Goal: Task Accomplishment & Management: Manage account settings

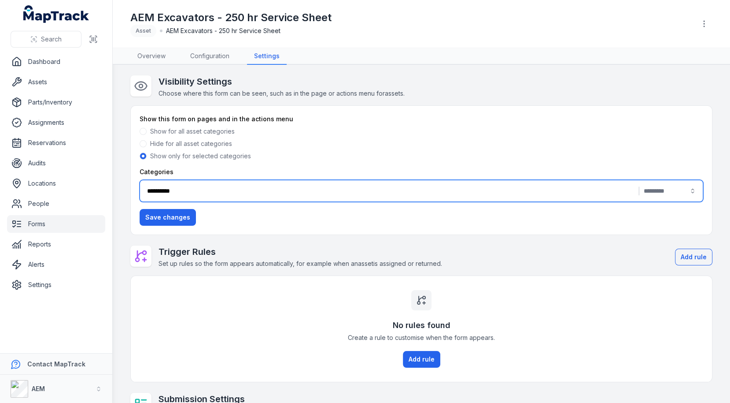
click at [57, 87] on link "Assets" at bounding box center [56, 82] width 98 height 18
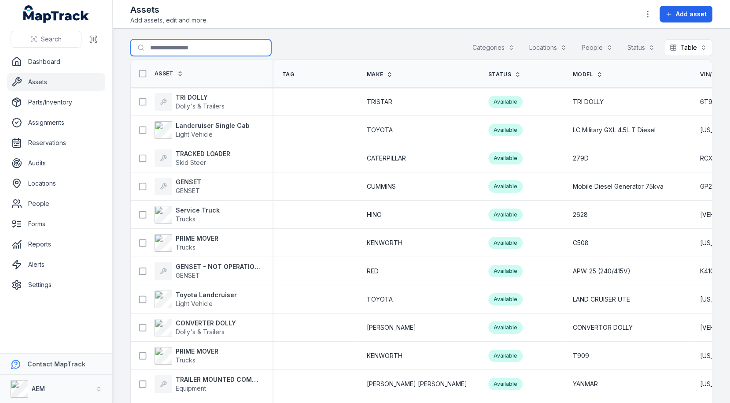
click at [190, 48] on input "Search for assets" at bounding box center [200, 47] width 141 height 17
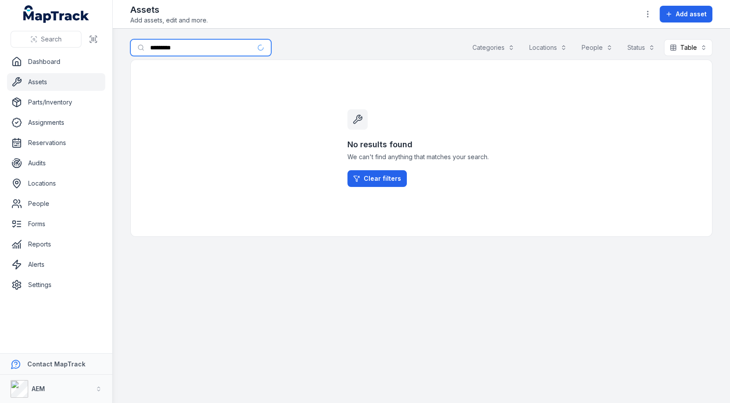
type input "*********"
click at [341, 46] on div "Search for assets ********* Categories Locations People Status Table *****" at bounding box center [421, 49] width 582 height 20
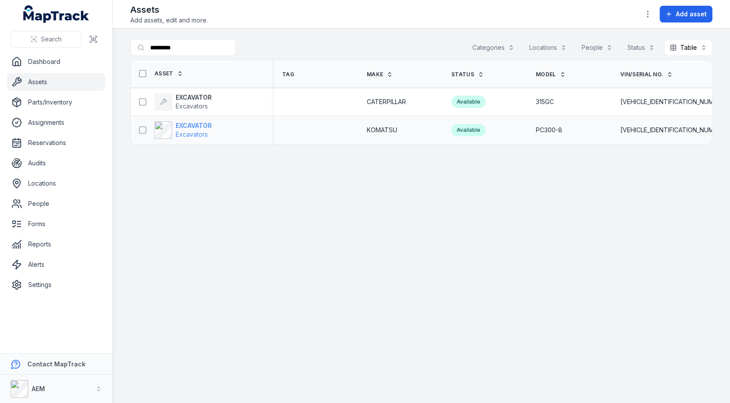
click at [198, 133] on span "Excavators" at bounding box center [192, 133] width 32 height 7
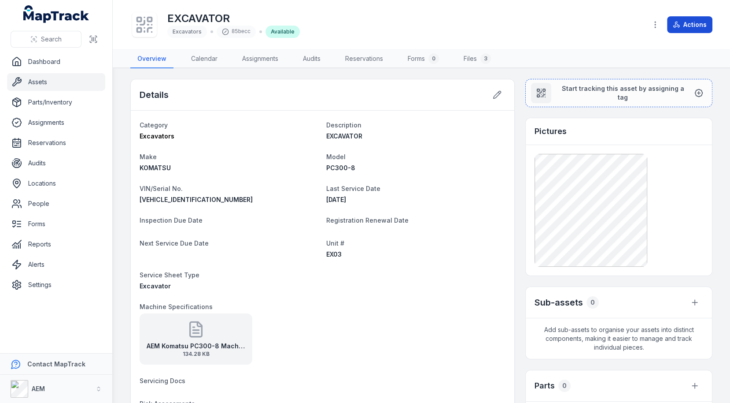
click at [688, 29] on button "Actions" at bounding box center [689, 24] width 45 height 17
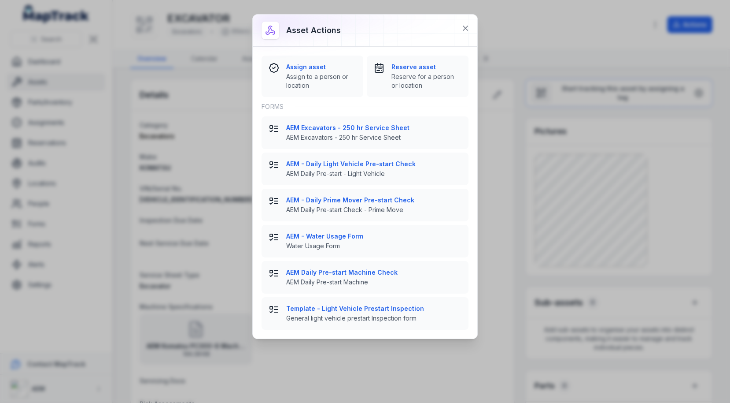
click at [383, 104] on div "Forms" at bounding box center [365, 106] width 207 height 19
click at [358, 105] on div "Forms" at bounding box center [365, 106] width 207 height 19
click at [463, 21] on button at bounding box center [465, 28] width 17 height 17
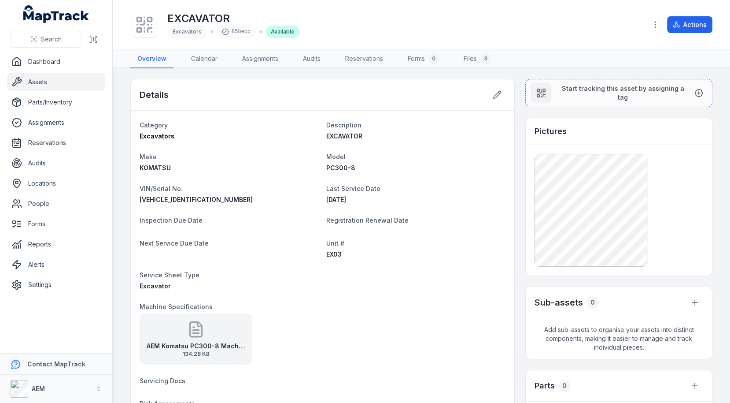
click at [417, 100] on div "Details" at bounding box center [323, 94] width 384 height 31
click at [82, 227] on link "Forms" at bounding box center [56, 224] width 98 height 18
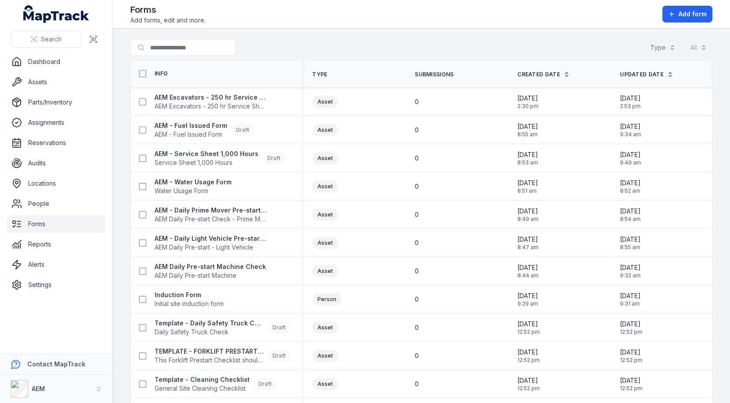
click at [68, 294] on nav "Dashboard Assets Parts/Inventory Assignments Reservations Audits Locations Peop…" at bounding box center [56, 203] width 112 height 300
click at [71, 288] on link "Settings" at bounding box center [56, 285] width 98 height 18
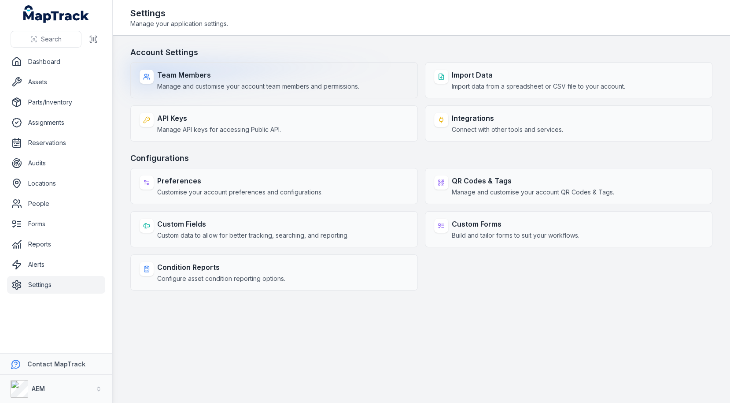
click at [271, 85] on span "Manage and customise your account team members and permissions." at bounding box center [258, 86] width 202 height 9
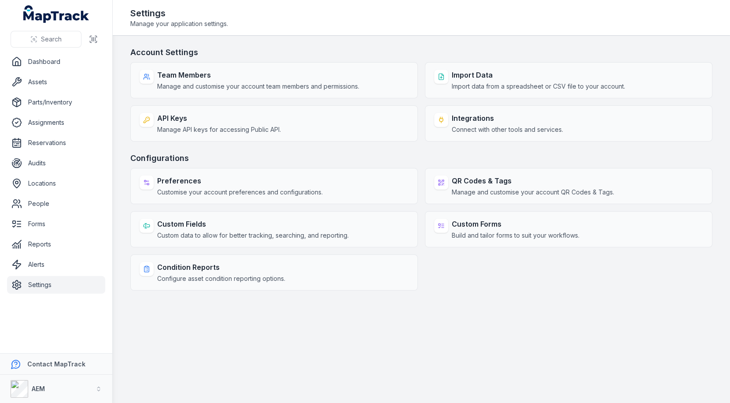
click at [374, 37] on main "Account Settings Team Members Manage and customise your account team members an…" at bounding box center [422, 219] width 618 height 367
click at [39, 221] on link "Forms" at bounding box center [56, 224] width 98 height 18
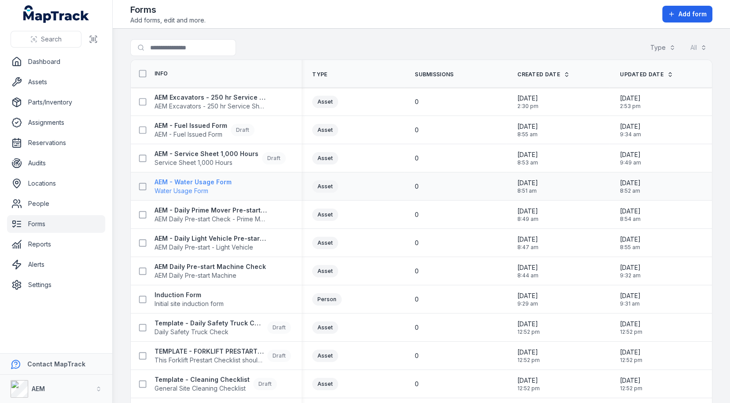
click at [185, 186] on span "Water Usage Form" at bounding box center [193, 190] width 77 height 9
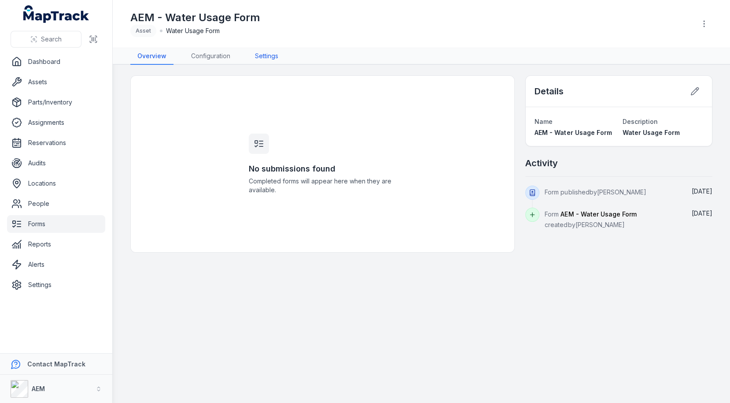
click at [261, 55] on link "Settings" at bounding box center [266, 56] width 37 height 17
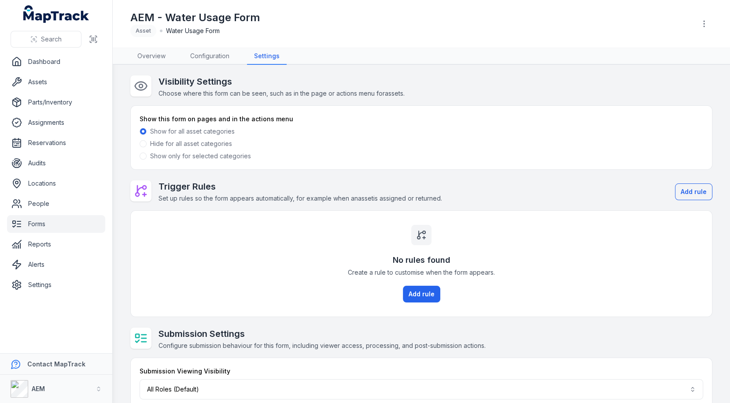
click at [202, 155] on label "Show only for selected categories" at bounding box center [200, 156] width 101 height 9
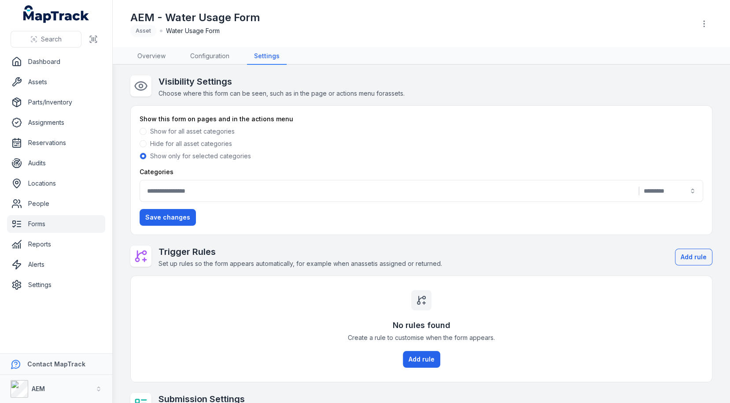
click at [199, 186] on button "|" at bounding box center [422, 191] width 564 height 22
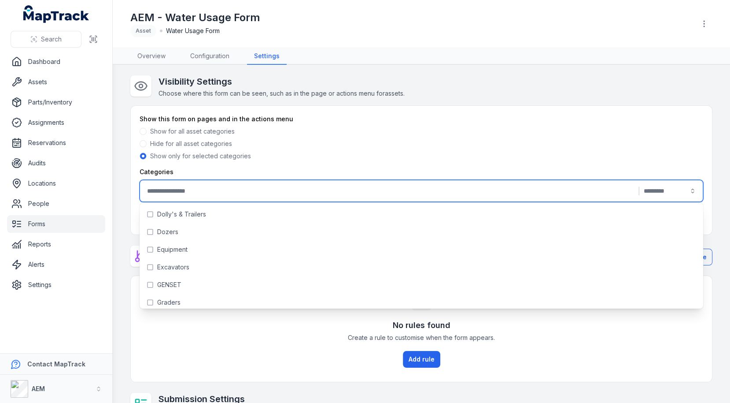
click at [411, 139] on div "Hide for all asset categories" at bounding box center [422, 143] width 564 height 9
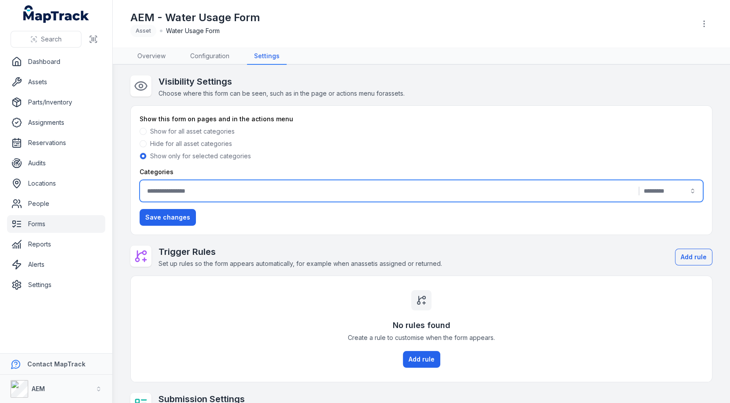
click at [419, 181] on button "|" at bounding box center [422, 191] width 564 height 22
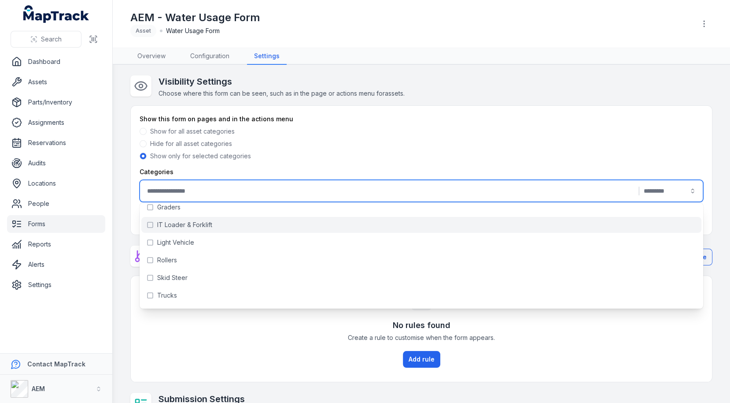
scroll to position [111, 0]
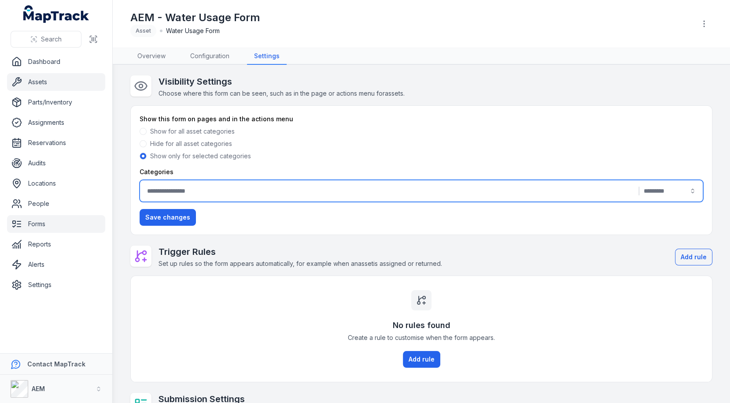
click at [63, 84] on link "Assets" at bounding box center [56, 82] width 98 height 18
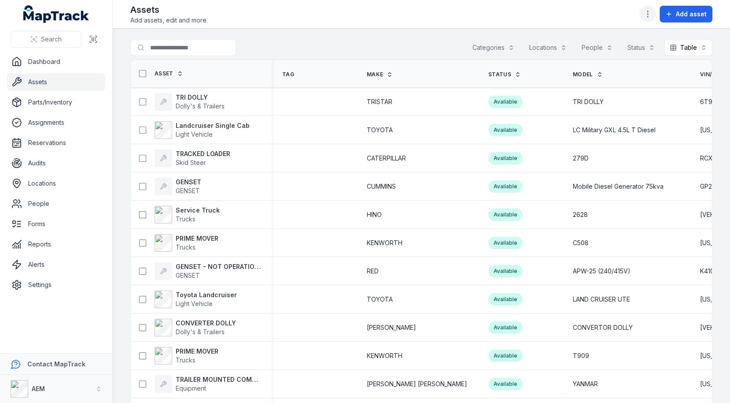
click at [652, 17] on icon "button" at bounding box center [648, 14] width 9 height 9
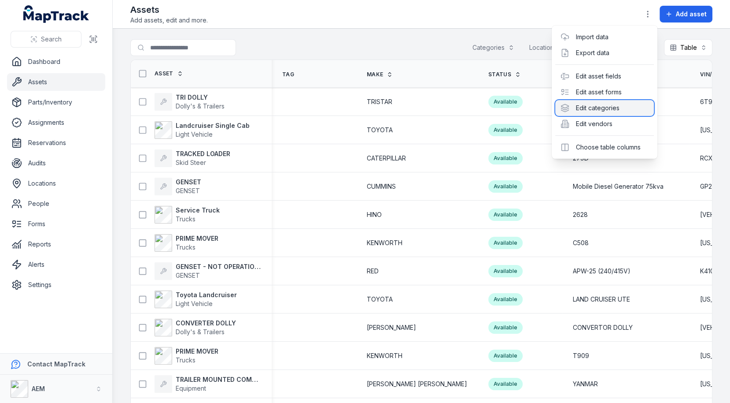
click at [627, 103] on div "Edit categories" at bounding box center [605, 108] width 99 height 16
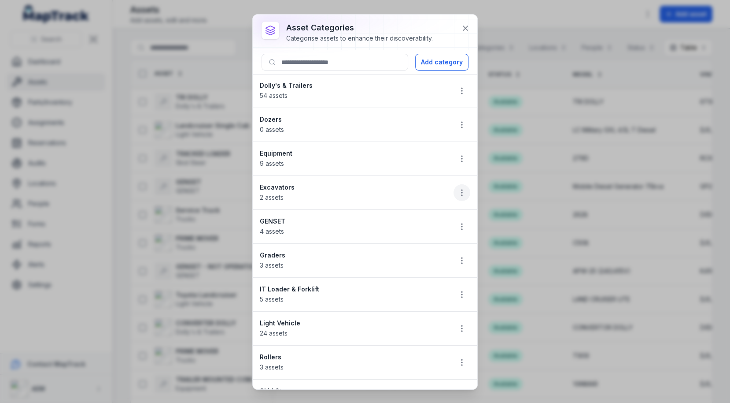
click at [462, 196] on button "button" at bounding box center [462, 192] width 17 height 17
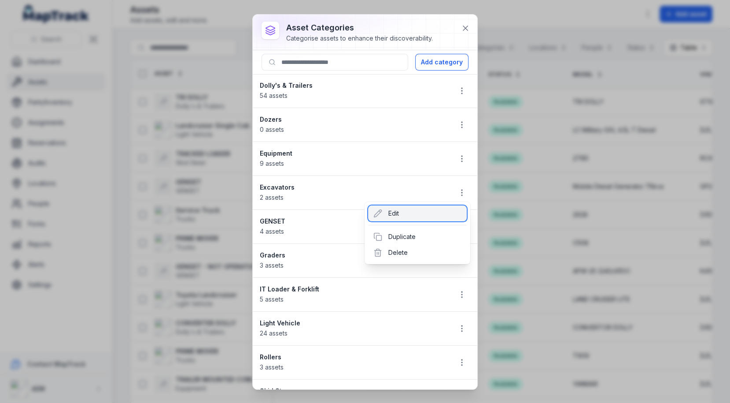
click at [425, 210] on div "Edit" at bounding box center [417, 213] width 99 height 16
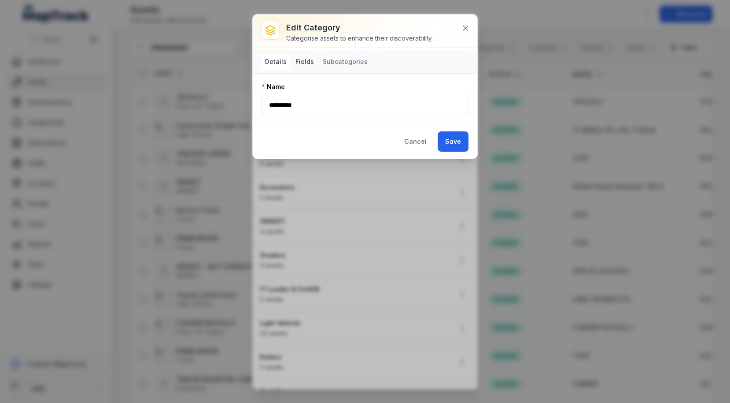
click at [300, 57] on button "Fields" at bounding box center [305, 62] width 26 height 16
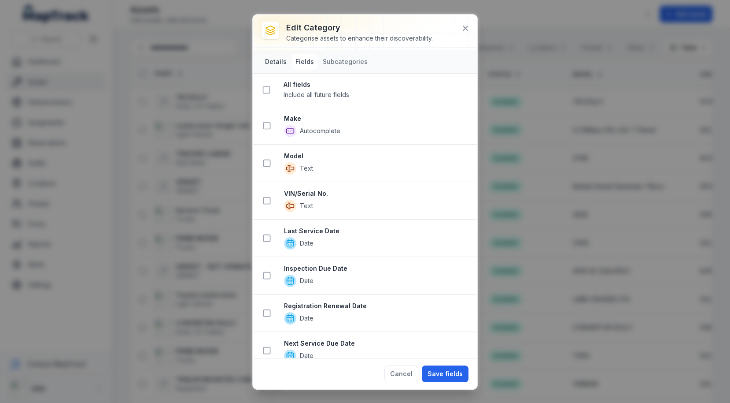
click at [282, 56] on button "Details" at bounding box center [276, 62] width 29 height 16
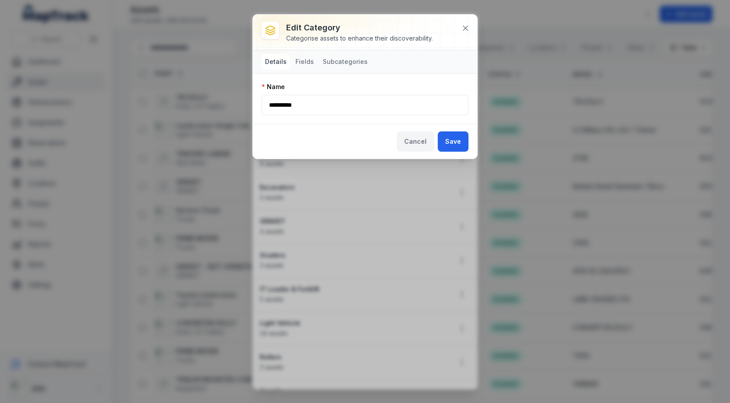
click at [418, 134] on button "Cancel" at bounding box center [415, 141] width 37 height 20
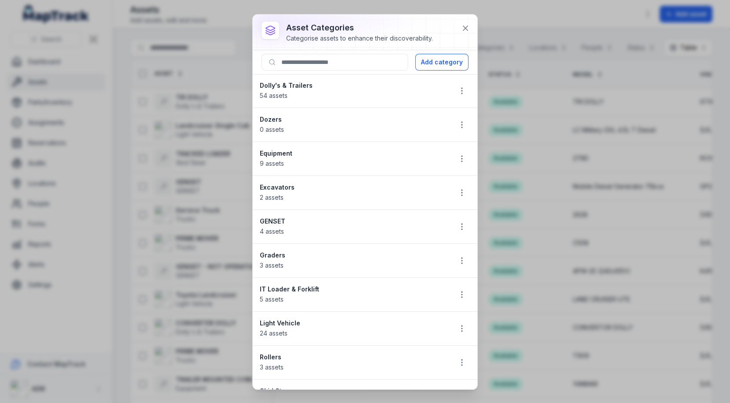
scroll to position [86, 0]
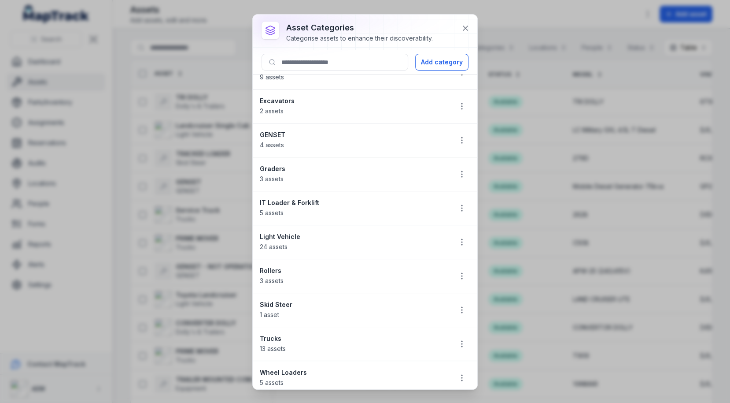
click at [453, 337] on li "Trucks 13 assets" at bounding box center [365, 343] width 225 height 34
click at [462, 339] on icon "button" at bounding box center [462, 343] width 9 height 9
click at [424, 282] on div "Edit" at bounding box center [417, 276] width 99 height 16
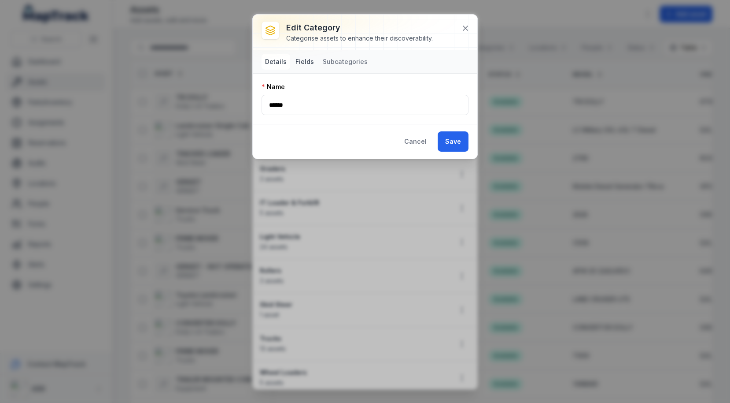
click at [302, 58] on button "Fields" at bounding box center [305, 62] width 26 height 16
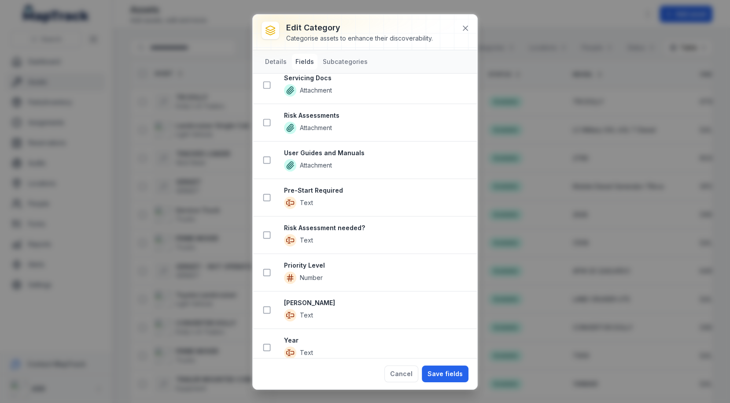
scroll to position [0, 0]
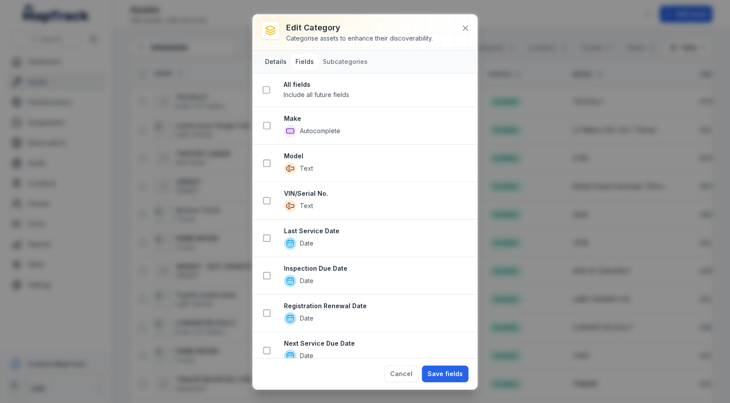
click at [276, 61] on button "Details" at bounding box center [276, 62] width 29 height 16
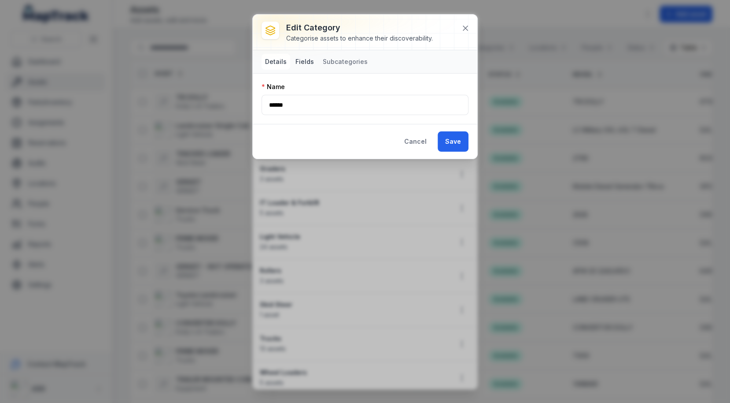
click at [302, 62] on button "Fields" at bounding box center [305, 62] width 26 height 16
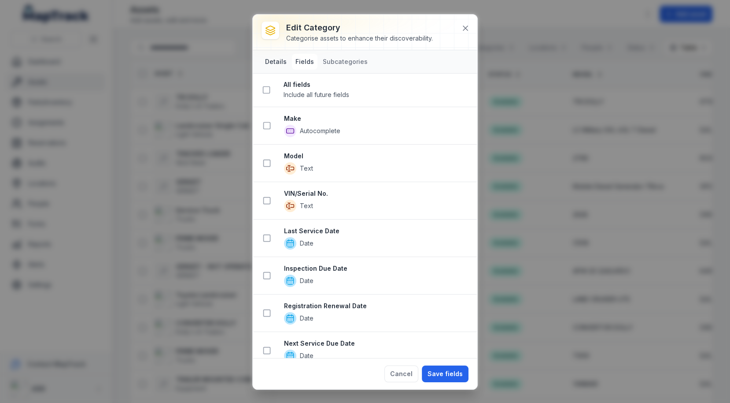
click at [267, 63] on button "Details" at bounding box center [276, 62] width 29 height 16
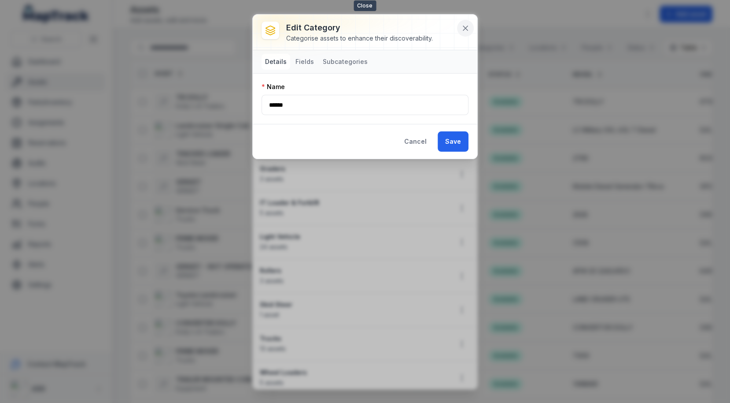
click at [471, 30] on button at bounding box center [465, 28] width 17 height 17
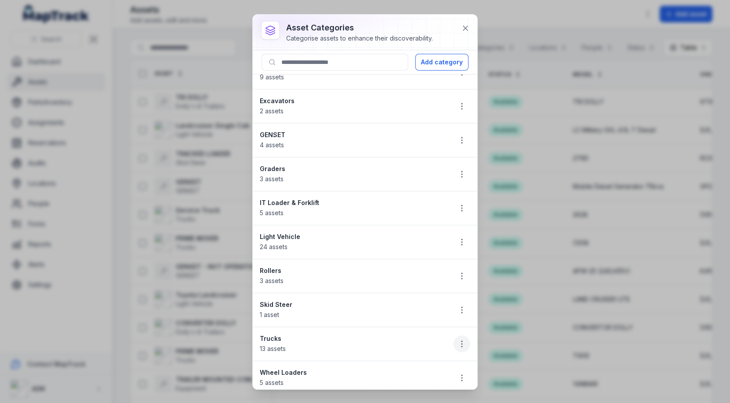
click at [464, 340] on icon "button" at bounding box center [462, 343] width 9 height 9
click at [425, 280] on div "Edit" at bounding box center [417, 276] width 99 height 16
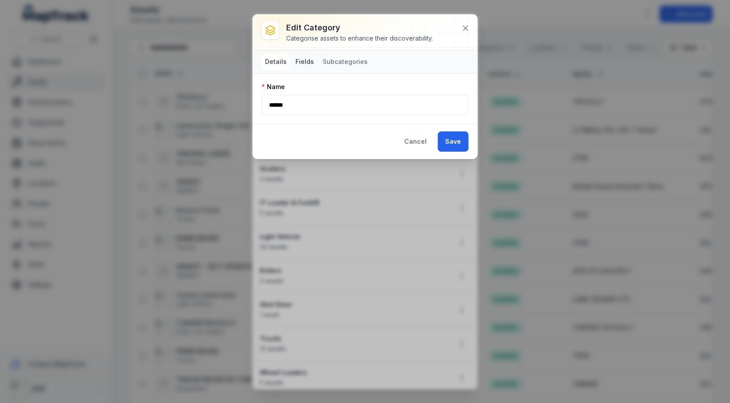
click at [303, 62] on button "Fields" at bounding box center [305, 62] width 26 height 16
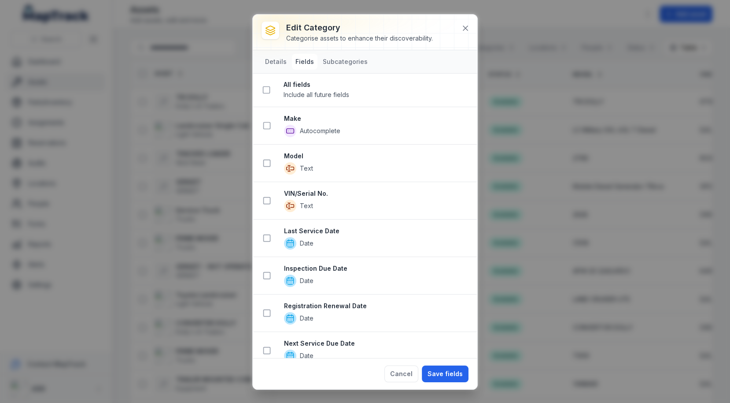
scroll to position [415, 0]
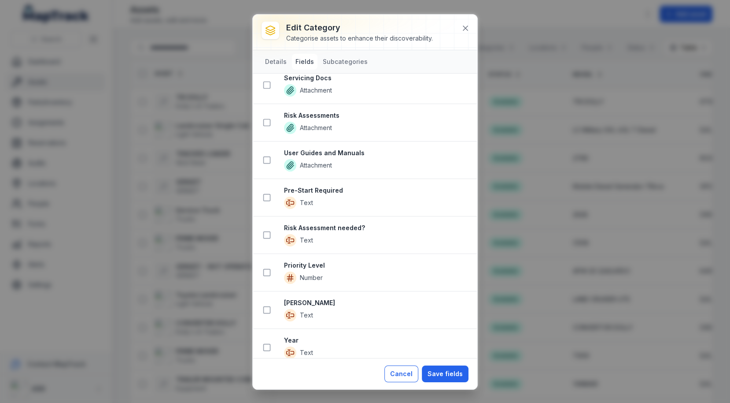
click at [401, 369] on button "Cancel" at bounding box center [402, 373] width 34 height 17
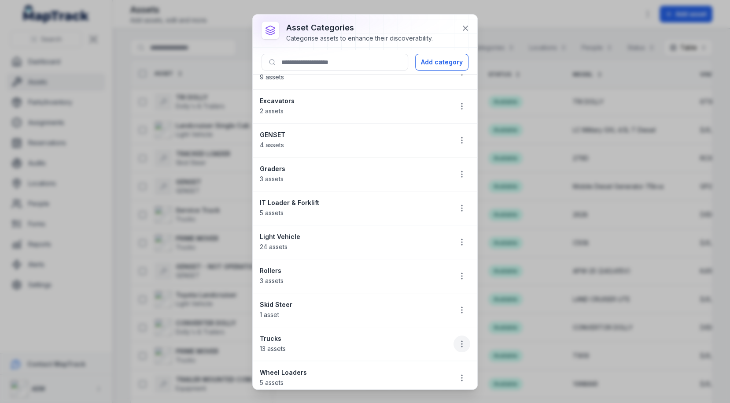
click at [462, 343] on button "button" at bounding box center [462, 343] width 17 height 17
click at [352, 238] on ul "Dolly's & Trailers 54 assets Dozers 0 assets Equipment 9 assets Excavators 2 as…" at bounding box center [365, 191] width 225 height 406
click at [463, 340] on icon "button" at bounding box center [462, 343] width 9 height 9
click at [447, 301] on div "Duplicate" at bounding box center [417, 300] width 99 height 16
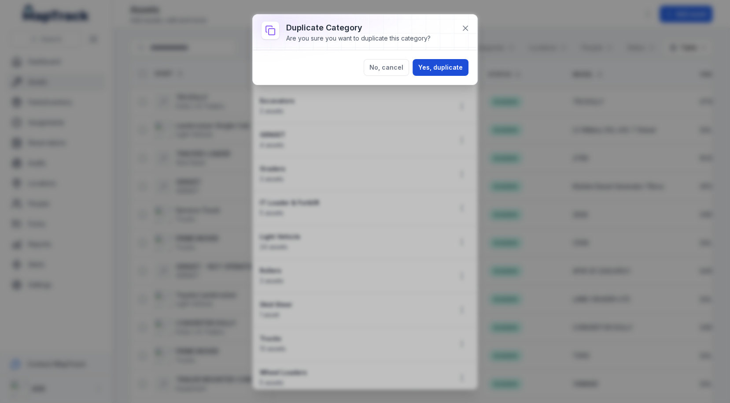
click at [445, 63] on button "Yes, duplicate" at bounding box center [441, 67] width 56 height 17
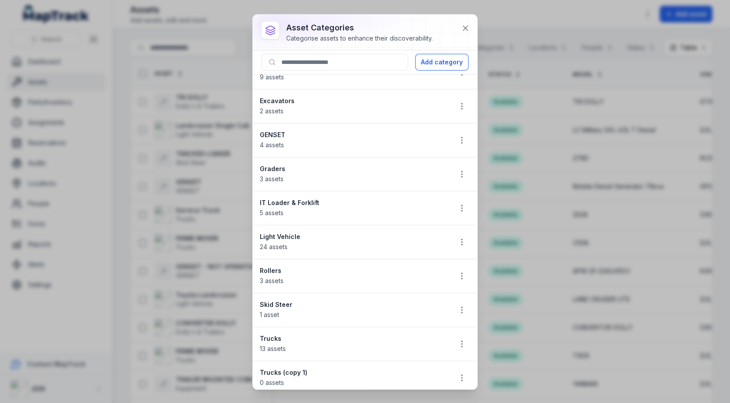
scroll to position [153, 0]
click at [462, 310] on circle "button" at bounding box center [462, 310] width 1 height 1
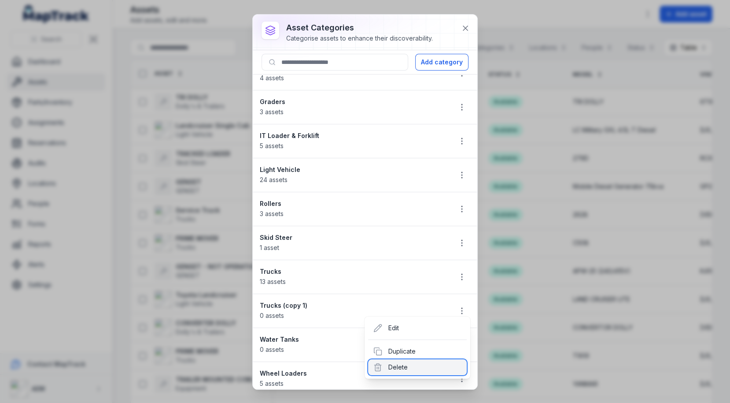
click at [425, 367] on div "Delete" at bounding box center [417, 367] width 99 height 16
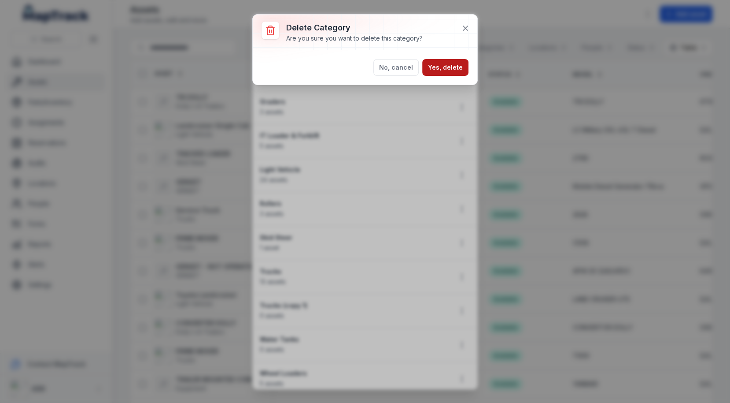
click at [443, 72] on button "Yes, delete" at bounding box center [446, 67] width 46 height 17
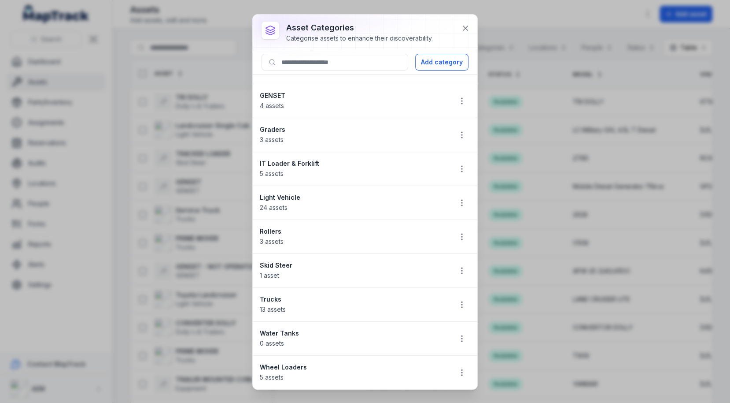
scroll to position [120, 0]
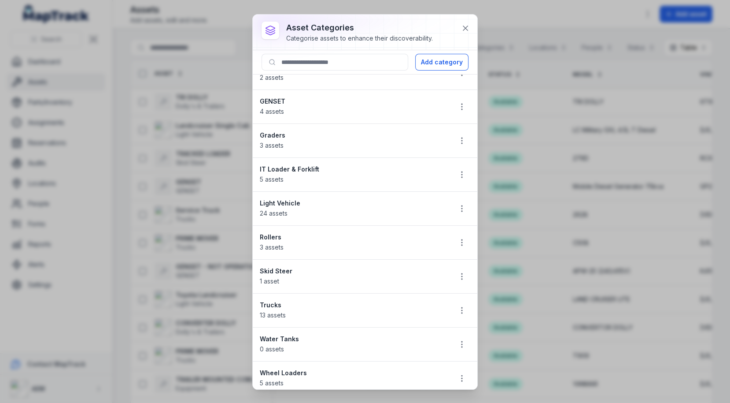
click at [184, 241] on div "asset categories Categorise assets to enhance their discoverability. Add catego…" at bounding box center [365, 201] width 730 height 403
click at [467, 34] on button at bounding box center [465, 28] width 17 height 17
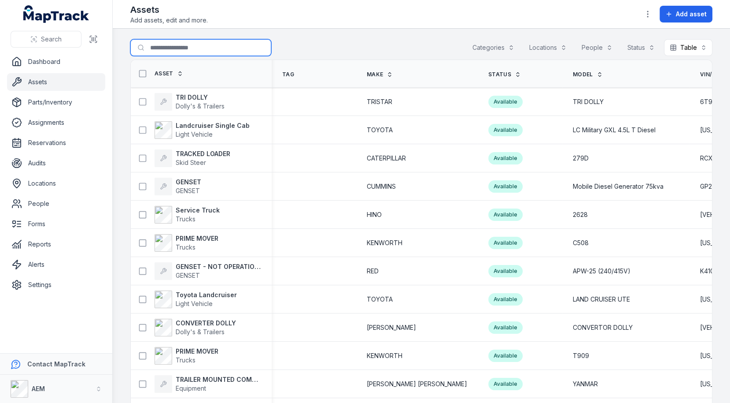
click at [182, 44] on input "Search for assets" at bounding box center [200, 47] width 141 height 17
type input "*****"
click at [349, 40] on div "Search for assets ***** Categories Locations People Status Table *****" at bounding box center [421, 49] width 582 height 20
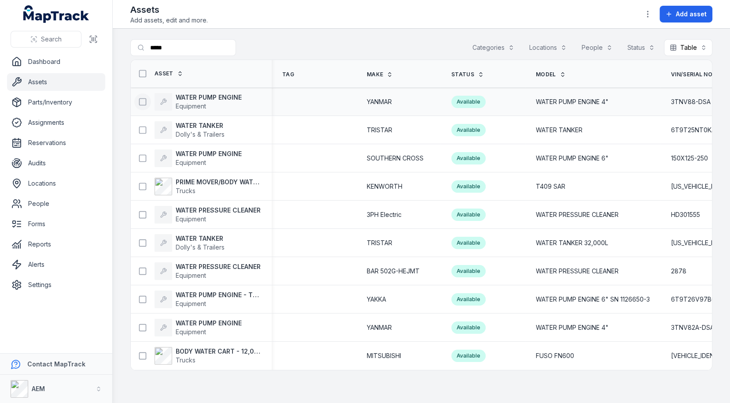
click at [142, 106] on button at bounding box center [142, 101] width 17 height 17
click at [142, 128] on icon at bounding box center [142, 130] width 9 height 9
click at [142, 162] on button at bounding box center [142, 158] width 17 height 17
click at [142, 186] on icon at bounding box center [142, 186] width 9 height 9
click at [142, 211] on icon at bounding box center [142, 214] width 9 height 9
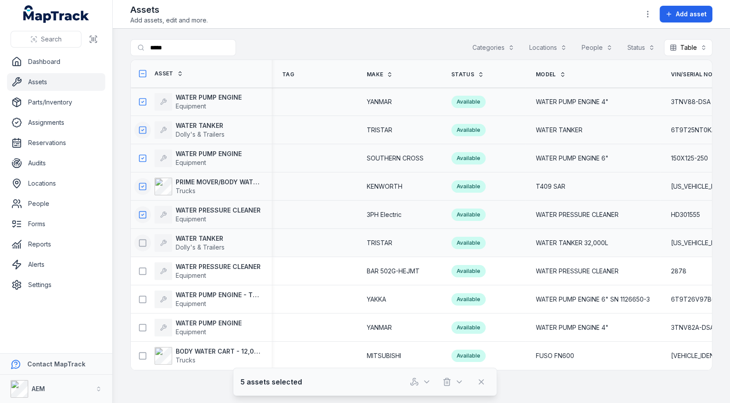
click at [142, 240] on icon at bounding box center [142, 242] width 9 height 9
click at [144, 268] on icon at bounding box center [142, 271] width 9 height 9
click at [144, 303] on button at bounding box center [142, 299] width 17 height 17
click at [144, 336] on div "WATER PUMP ENGINE Equipment" at bounding box center [201, 327] width 141 height 25
click at [145, 330] on icon at bounding box center [142, 327] width 9 height 9
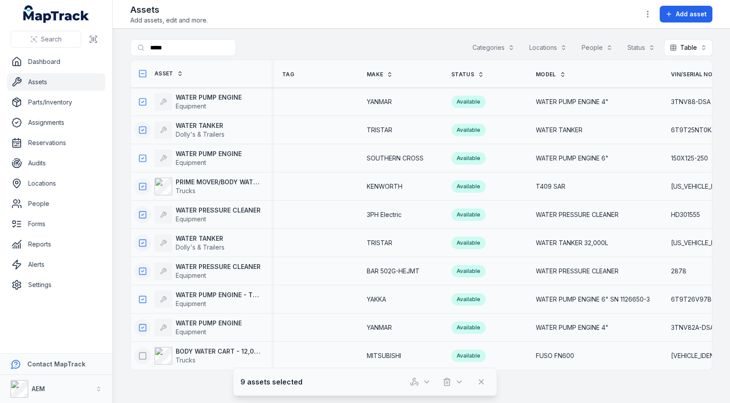
click at [145, 353] on icon at bounding box center [142, 355] width 9 height 9
click at [417, 384] on icon "button" at bounding box center [414, 384] width 6 height 2
click at [311, 266] on div "Asset Tag Make Status Model VIN/Serial No. Unit # Year Rego Person Servicing Do…" at bounding box center [422, 215] width 582 height 310
click at [307, 178] on td at bounding box center [314, 186] width 85 height 28
click at [222, 349] on strong "BODY WATER CART - 12,000 LTR" at bounding box center [218, 351] width 85 height 9
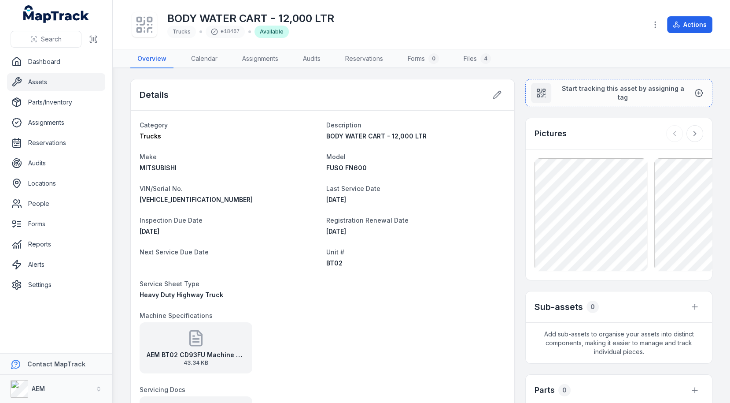
scroll to position [7, 0]
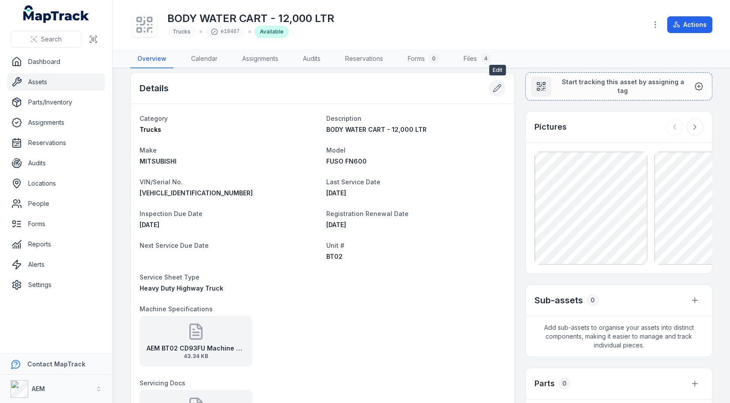
click at [496, 91] on button at bounding box center [497, 88] width 17 height 17
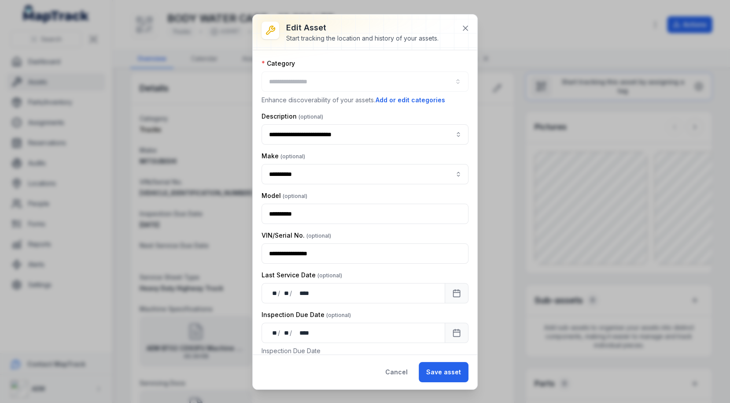
type input "******"
click at [463, 34] on button at bounding box center [465, 28] width 17 height 17
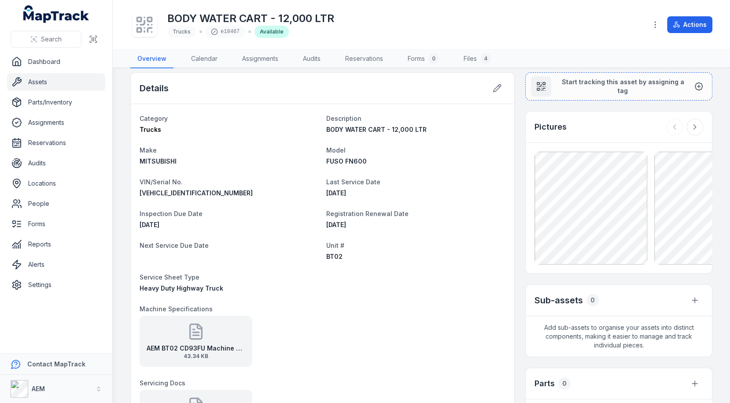
scroll to position [0, 0]
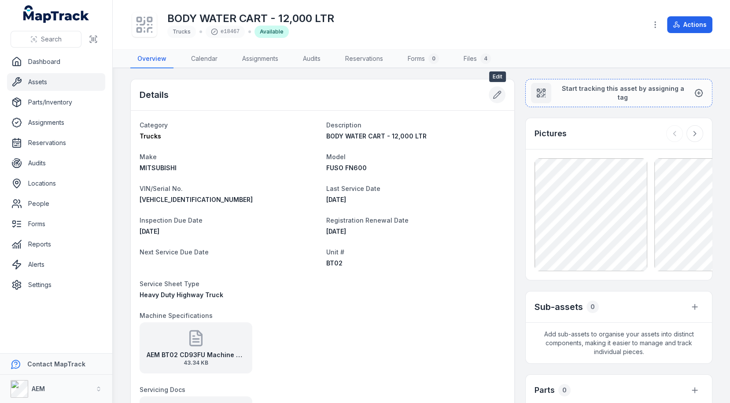
click at [502, 90] on icon at bounding box center [497, 94] width 9 height 9
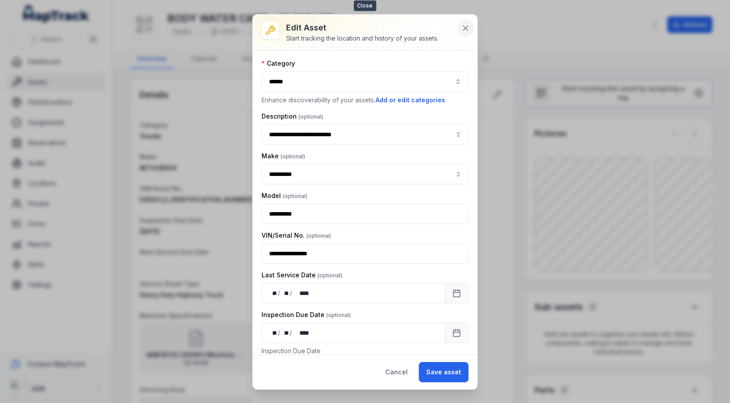
click at [467, 27] on icon at bounding box center [465, 28] width 9 height 9
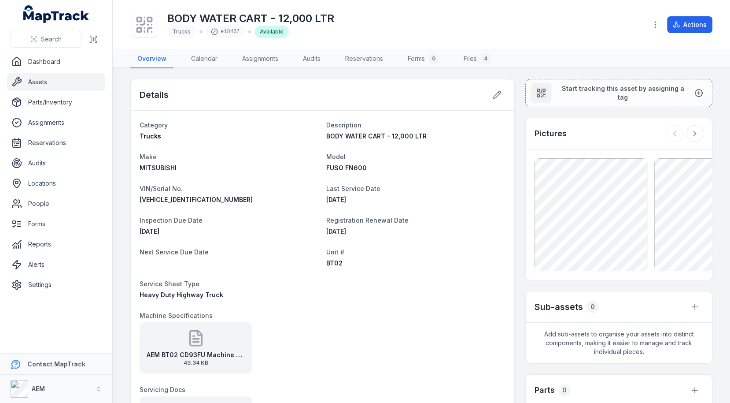
click at [293, 17] on h1 "BODY WATER CART - 12,000 LTR" at bounding box center [250, 18] width 167 height 14
click at [176, 96] on div "Details" at bounding box center [323, 94] width 384 height 31
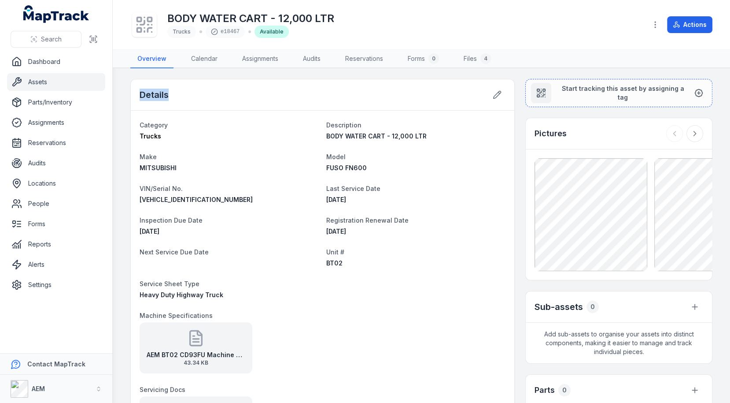
click at [176, 96] on div "Details" at bounding box center [323, 94] width 384 height 31
click at [495, 98] on icon at bounding box center [497, 94] width 9 height 9
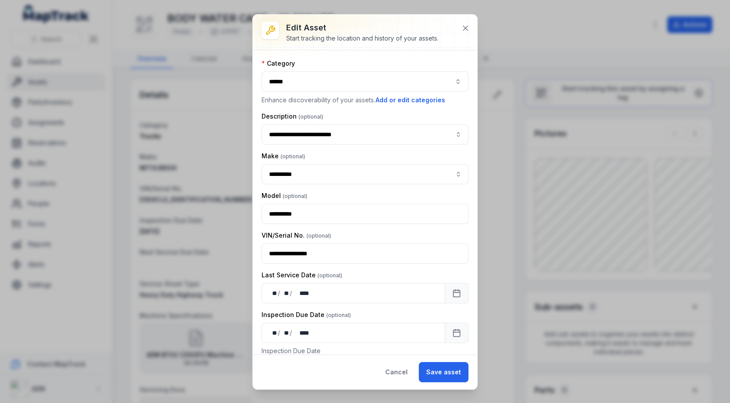
click at [438, 85] on div "******" at bounding box center [365, 81] width 207 height 20
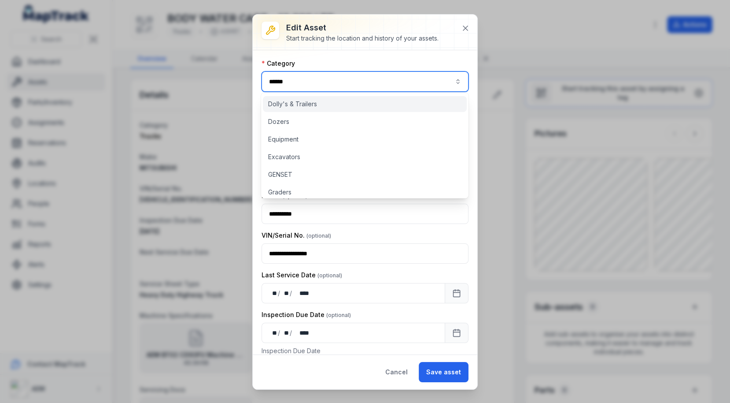
scroll to position [128, 0]
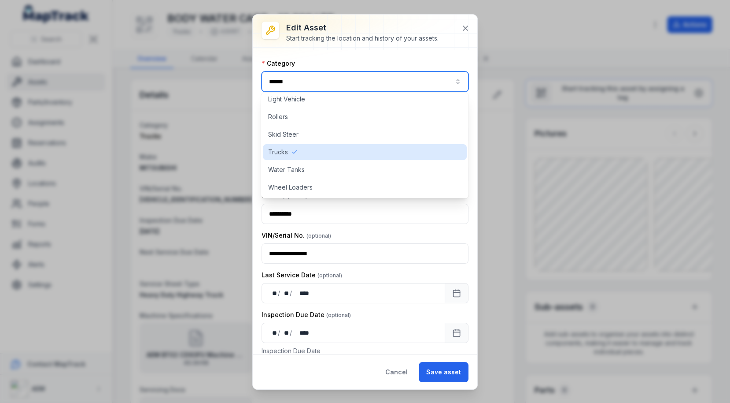
click at [237, 118] on div "**********" at bounding box center [365, 201] width 730 height 403
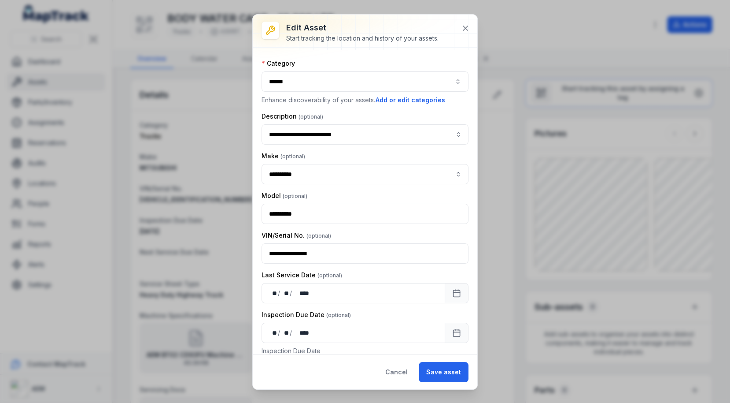
click at [237, 118] on div "**********" at bounding box center [365, 201] width 730 height 403
click at [394, 369] on button "Cancel" at bounding box center [396, 372] width 37 height 20
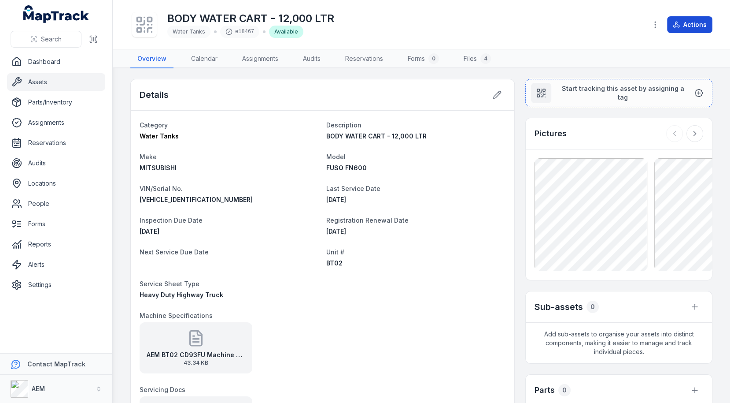
click at [680, 25] on icon at bounding box center [678, 25] width 3 height 4
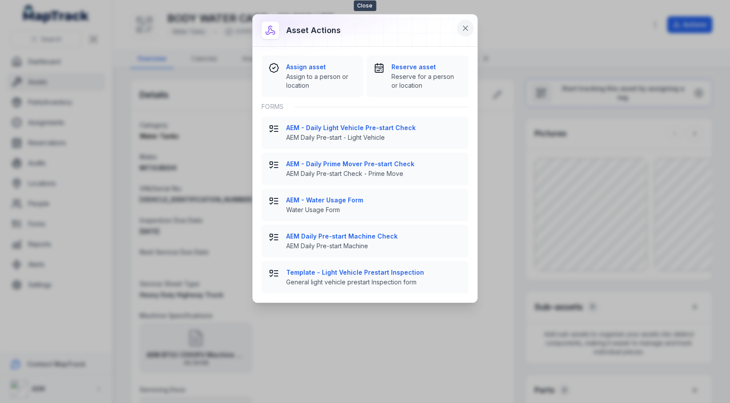
click at [473, 28] on button at bounding box center [465, 28] width 17 height 17
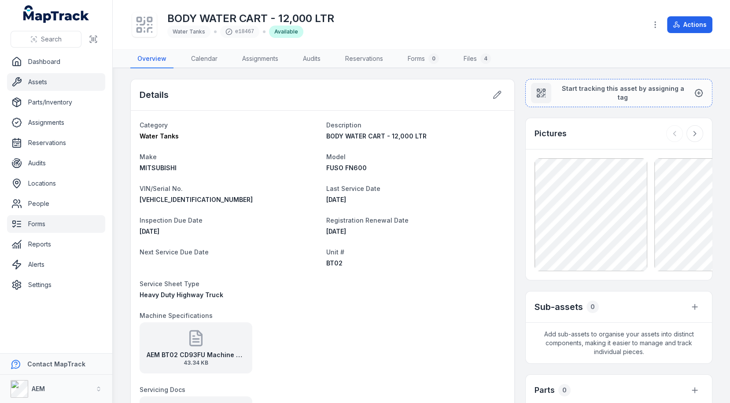
click at [51, 223] on link "Forms" at bounding box center [56, 224] width 98 height 18
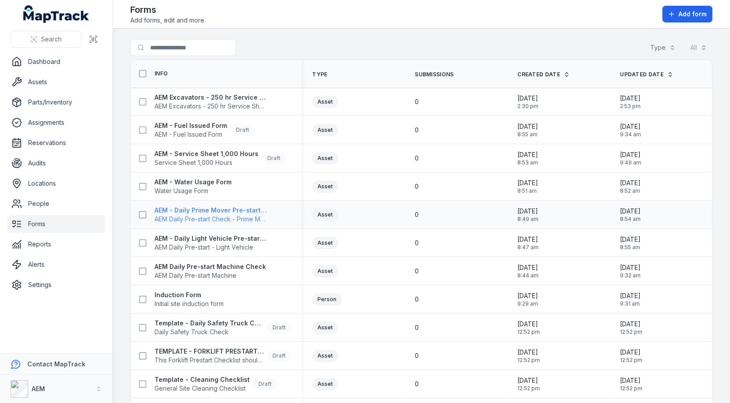
click at [216, 217] on span "AEM Daily Pre-start Check - Prime Move" at bounding box center [211, 219] width 113 height 9
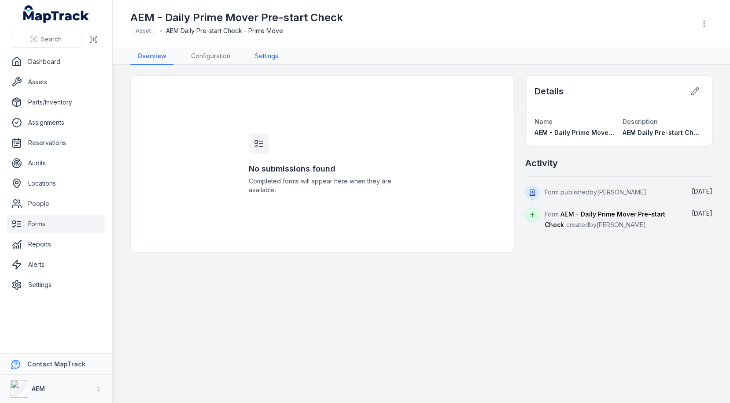
click at [254, 52] on link "Settings" at bounding box center [266, 56] width 37 height 17
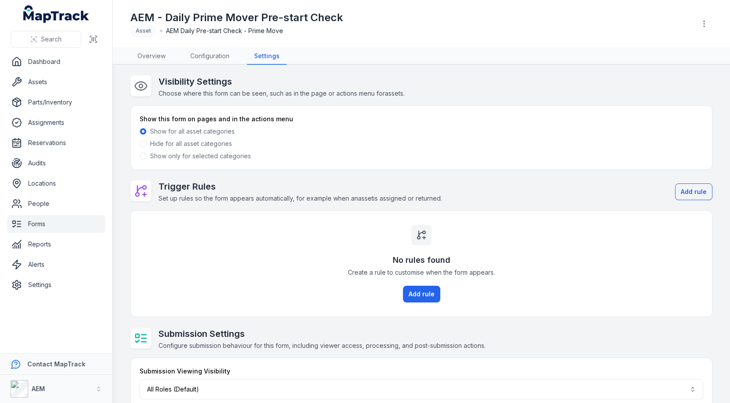
click at [219, 164] on div "Show this form on pages and in the actions menu Show for all asset categories H…" at bounding box center [422, 137] width 582 height 63
click at [222, 160] on div "Show this form on pages and in the actions menu Show for all asset categories H…" at bounding box center [422, 137] width 582 height 63
click at [228, 157] on label "Show only for selected categories" at bounding box center [200, 156] width 101 height 9
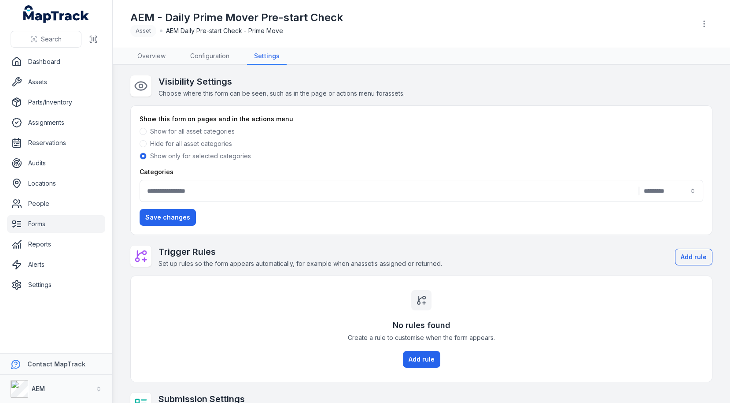
click at [277, 193] on div "|" at bounding box center [422, 191] width 564 height 22
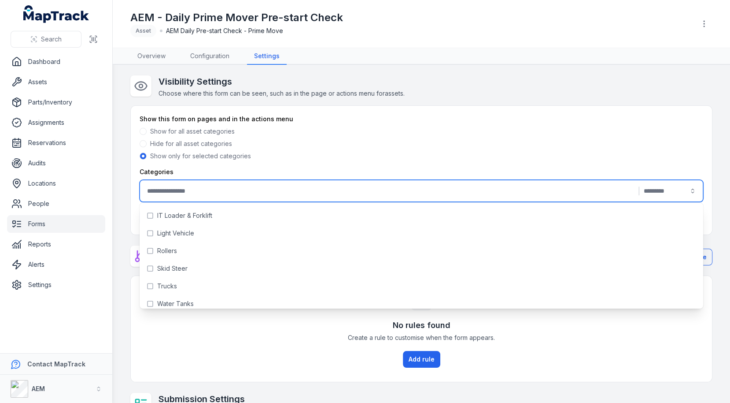
scroll to position [128, 0]
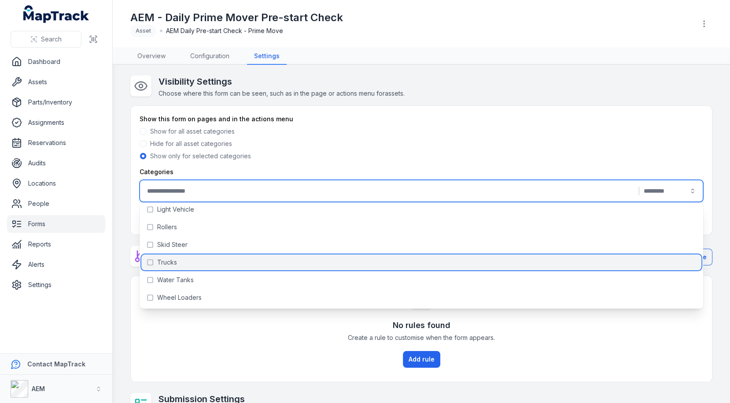
click at [288, 266] on div "Trucks" at bounding box center [421, 262] width 561 height 16
type input "******"
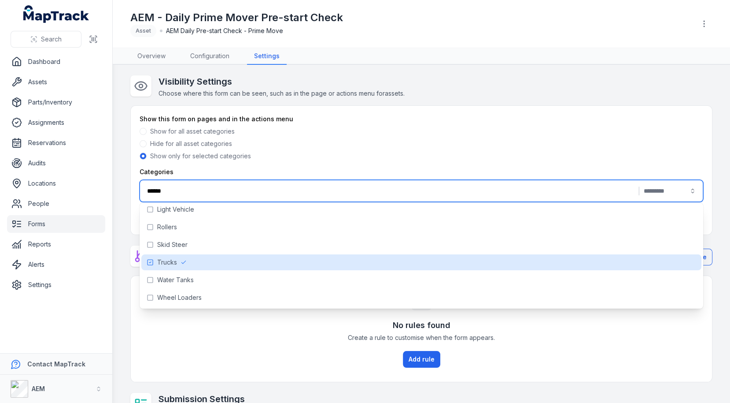
click at [461, 158] on div "Show only for selected categories" at bounding box center [422, 156] width 564 height 9
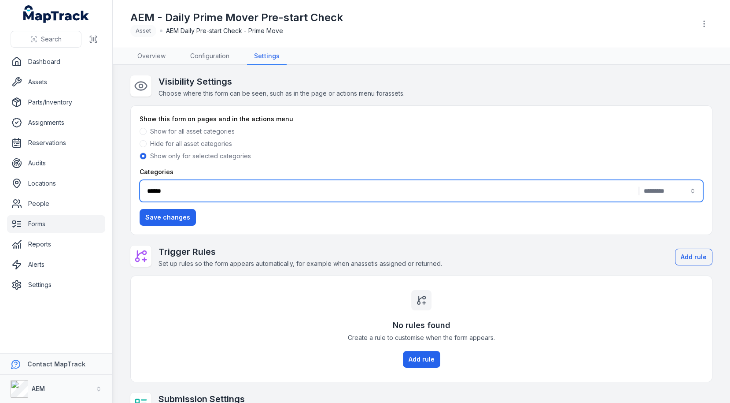
click at [195, 219] on div "**********" at bounding box center [422, 196] width 564 height 58
click at [186, 219] on button "Save changes" at bounding box center [168, 217] width 56 height 17
click at [359, 142] on div "Hide for all asset categories" at bounding box center [422, 143] width 564 height 9
